Goal: Task Accomplishment & Management: Manage account settings

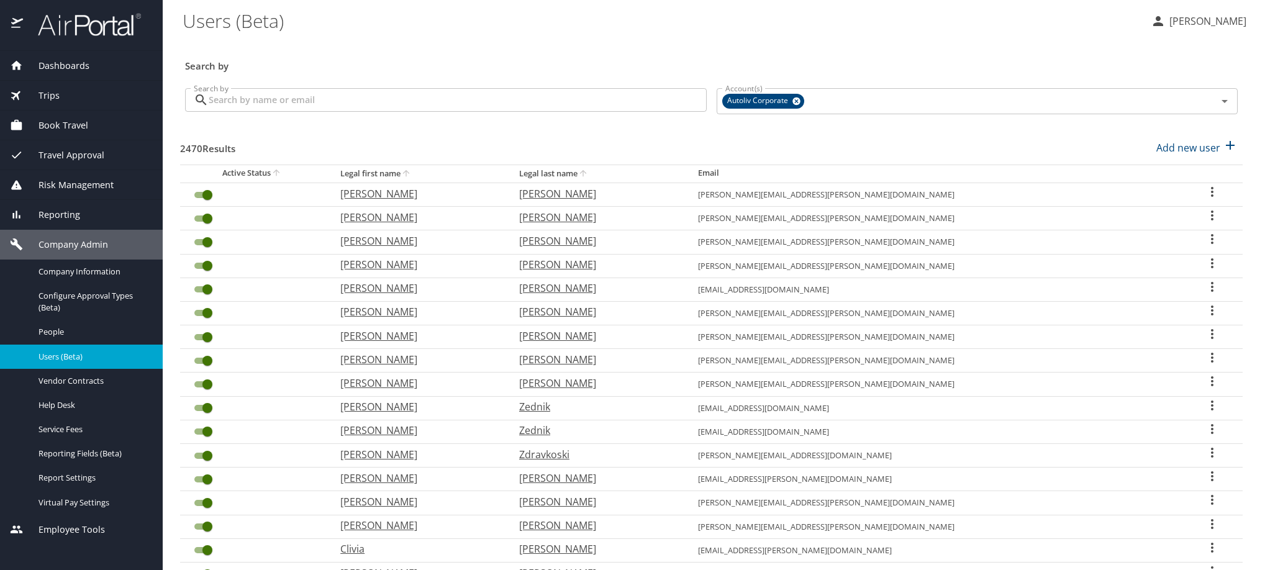
click at [446, 112] on input "Search by" at bounding box center [458, 100] width 498 height 24
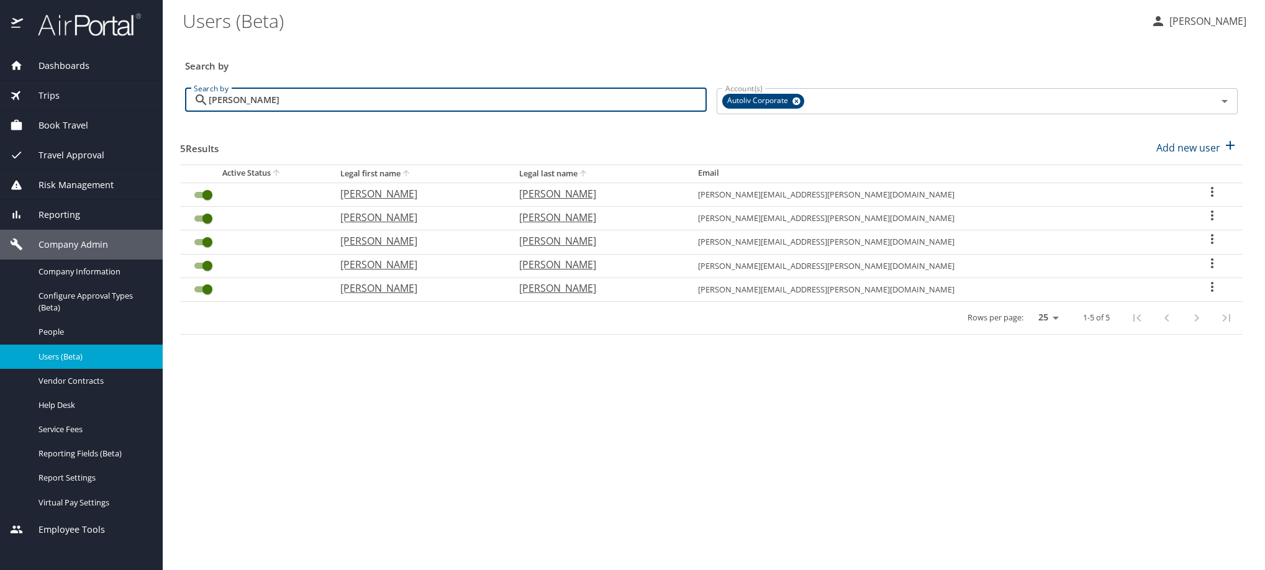
type input "[PERSON_NAME]"
click at [1215, 202] on div "User Search Table" at bounding box center [1211, 193] width 41 height 18
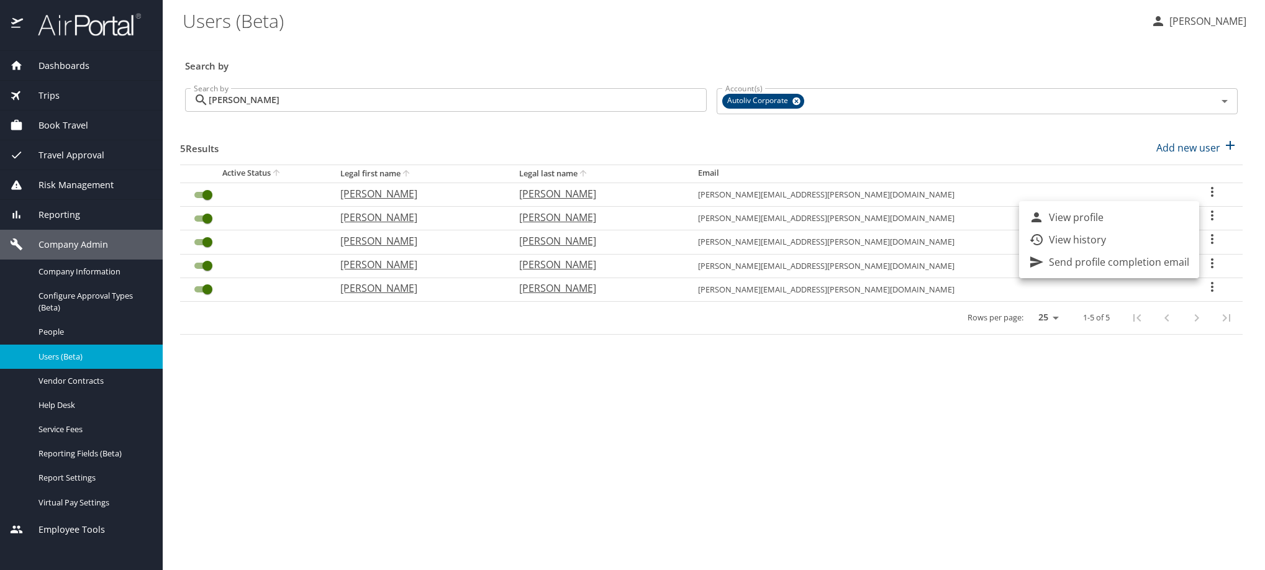
click at [1194, 216] on li "View profile" at bounding box center [1109, 217] width 180 height 22
select select "US"
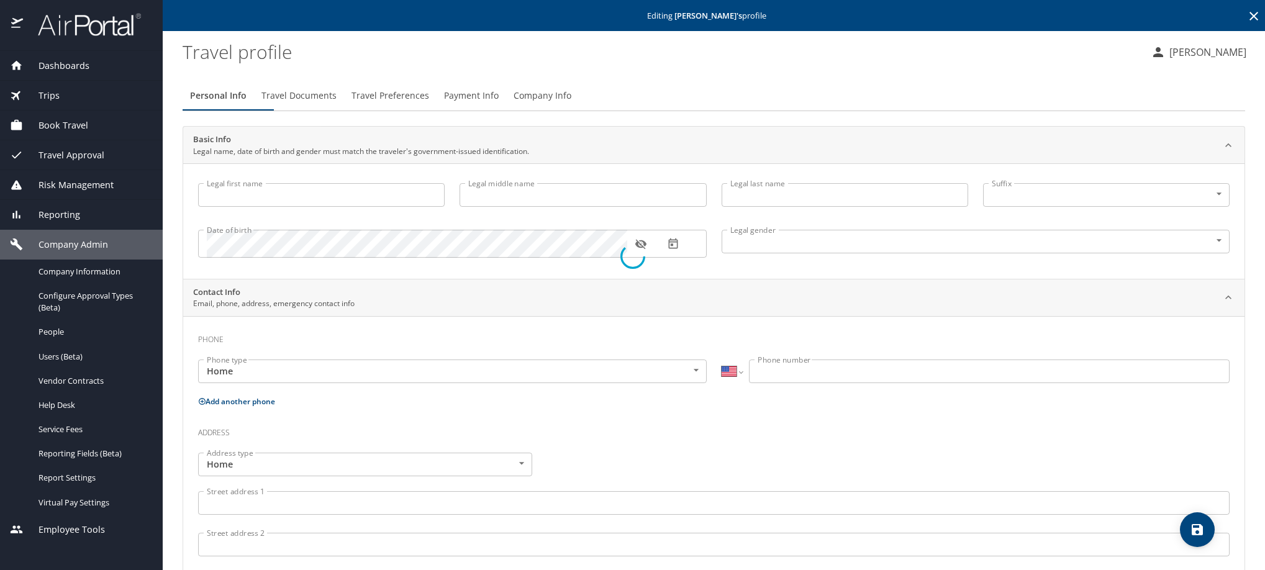
type input "[PERSON_NAME]"
type input "[DEMOGRAPHIC_DATA]"
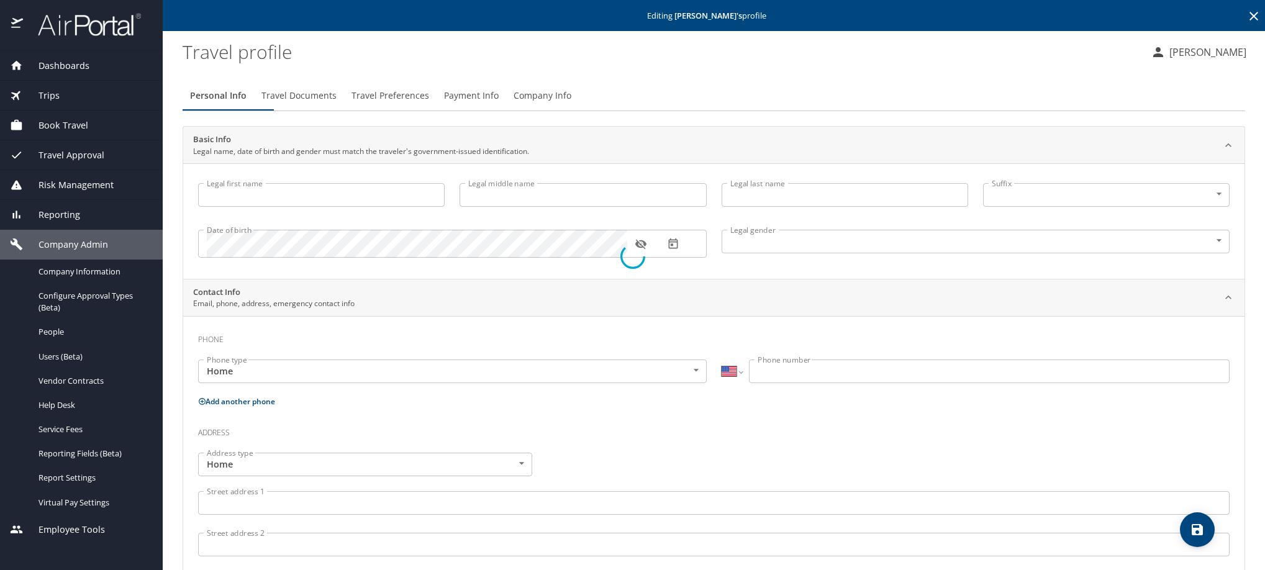
type input "[PERSON_NAME]"
type input "[PHONE_NUMBER]"
select select "MX"
select select "US"
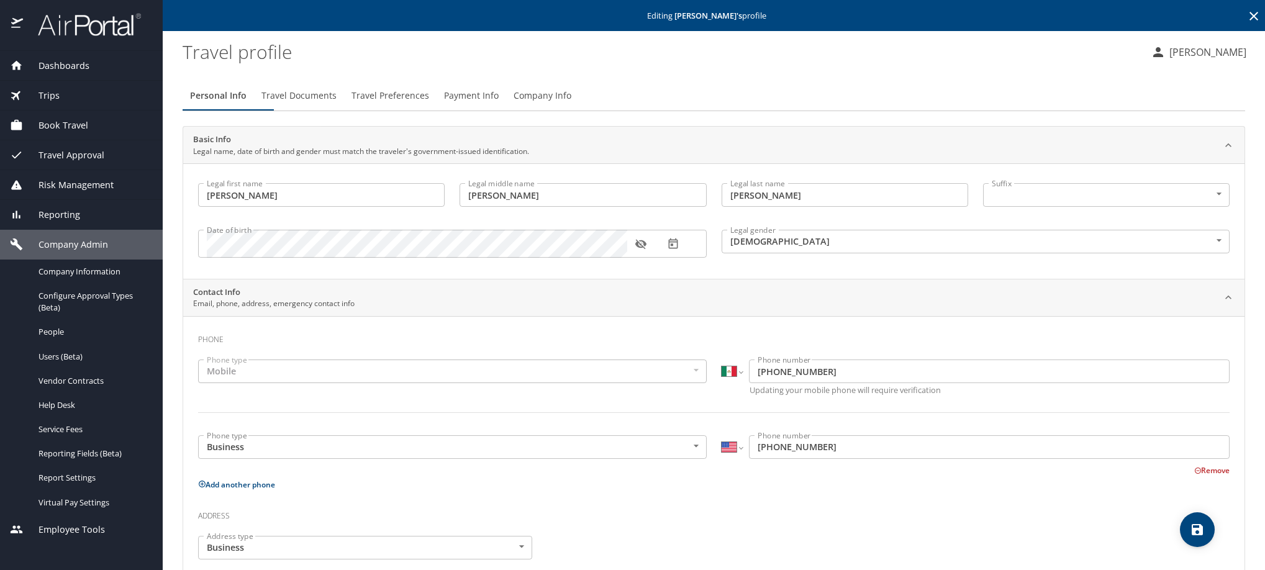
click at [499, 104] on span "Payment Info" at bounding box center [471, 96] width 55 height 16
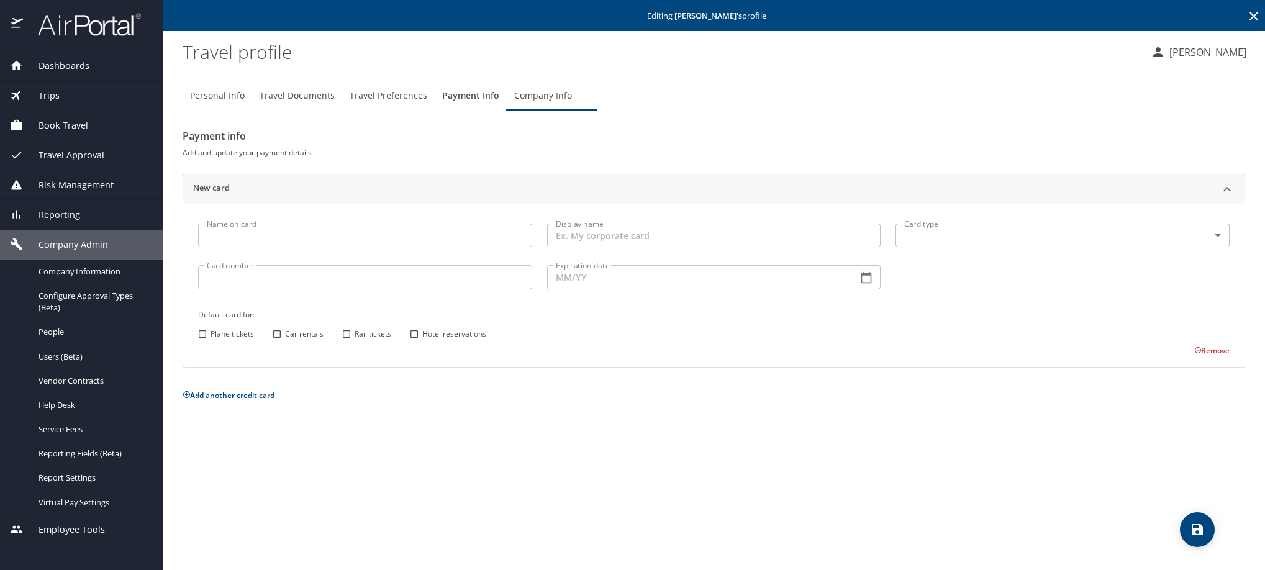
click at [1247, 19] on icon at bounding box center [1253, 16] width 15 height 15
